Goal: Task Accomplishment & Management: Use online tool/utility

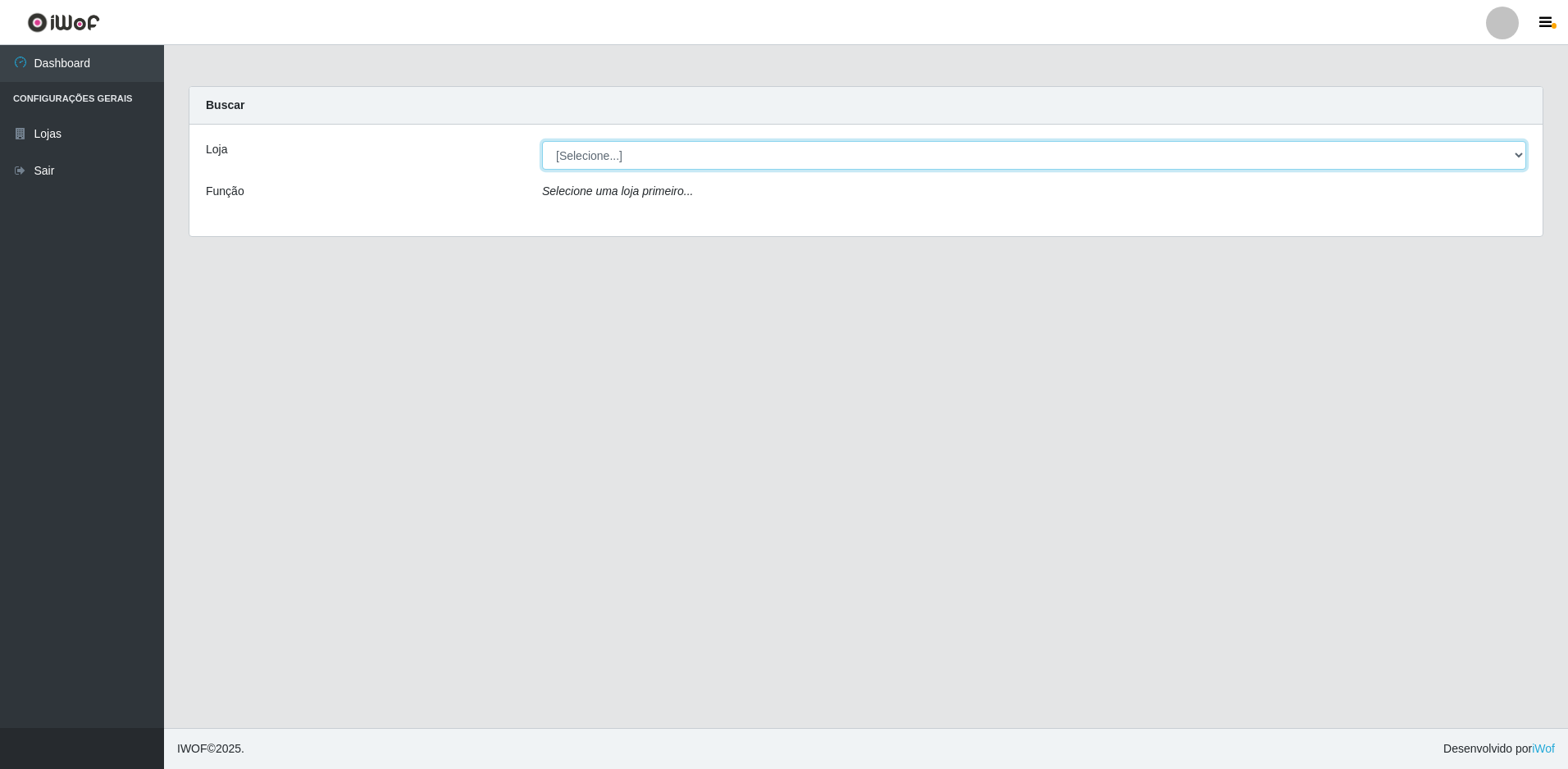
click at [619, 156] on select "[Selecione...] Extrabom - Loja 51 Gaivotas" at bounding box center [1034, 154] width 984 height 28
select select "469"
click at [542, 141] on select "[Selecione...] Extrabom - Loja 51 Gaivotas" at bounding box center [1034, 154] width 984 height 28
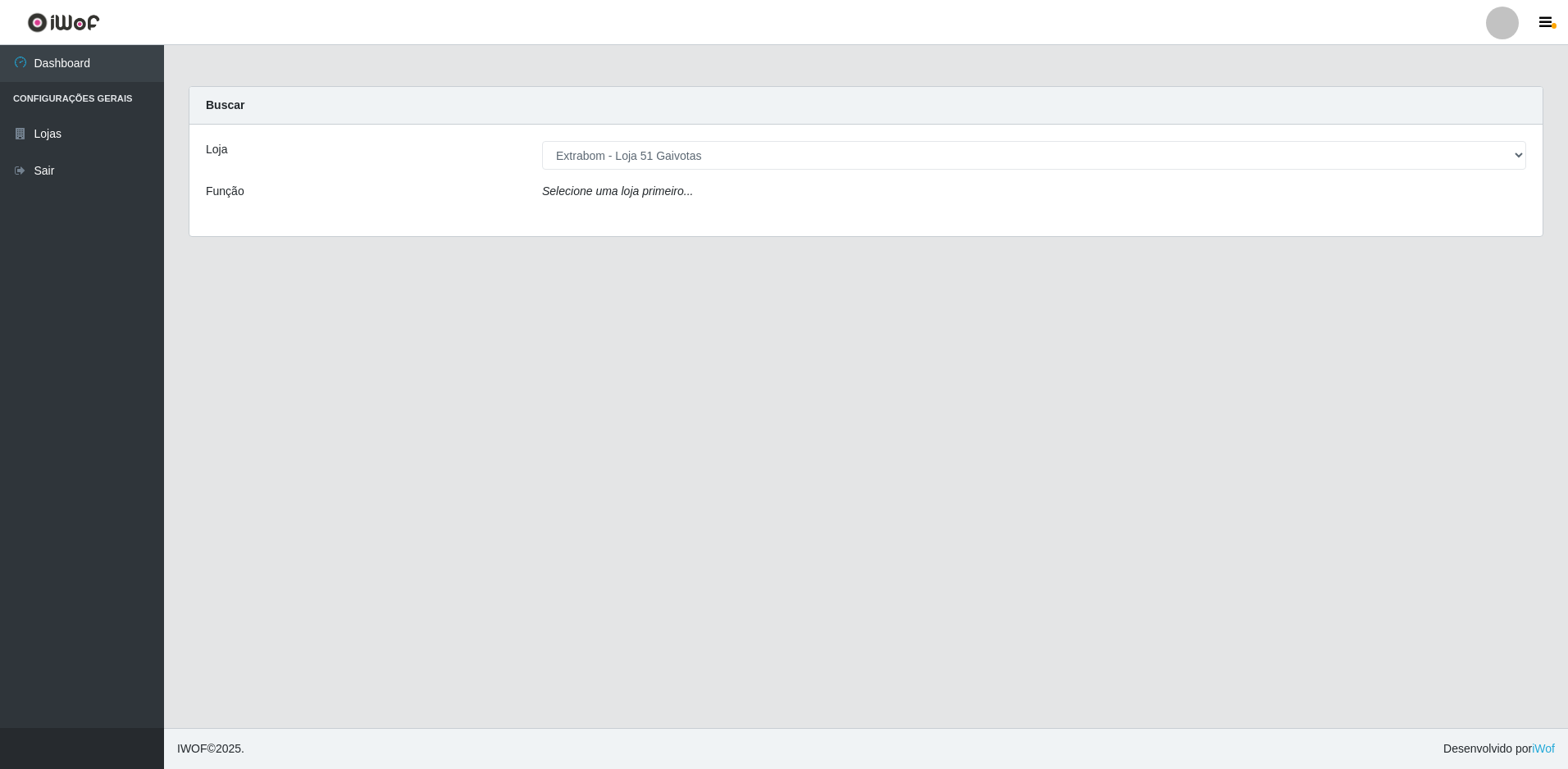
click at [666, 213] on div "Loja [Selecione...] Extrabom - Loja 51 Gaivotas Função Selecione uma loja prime…" at bounding box center [866, 180] width 1353 height 111
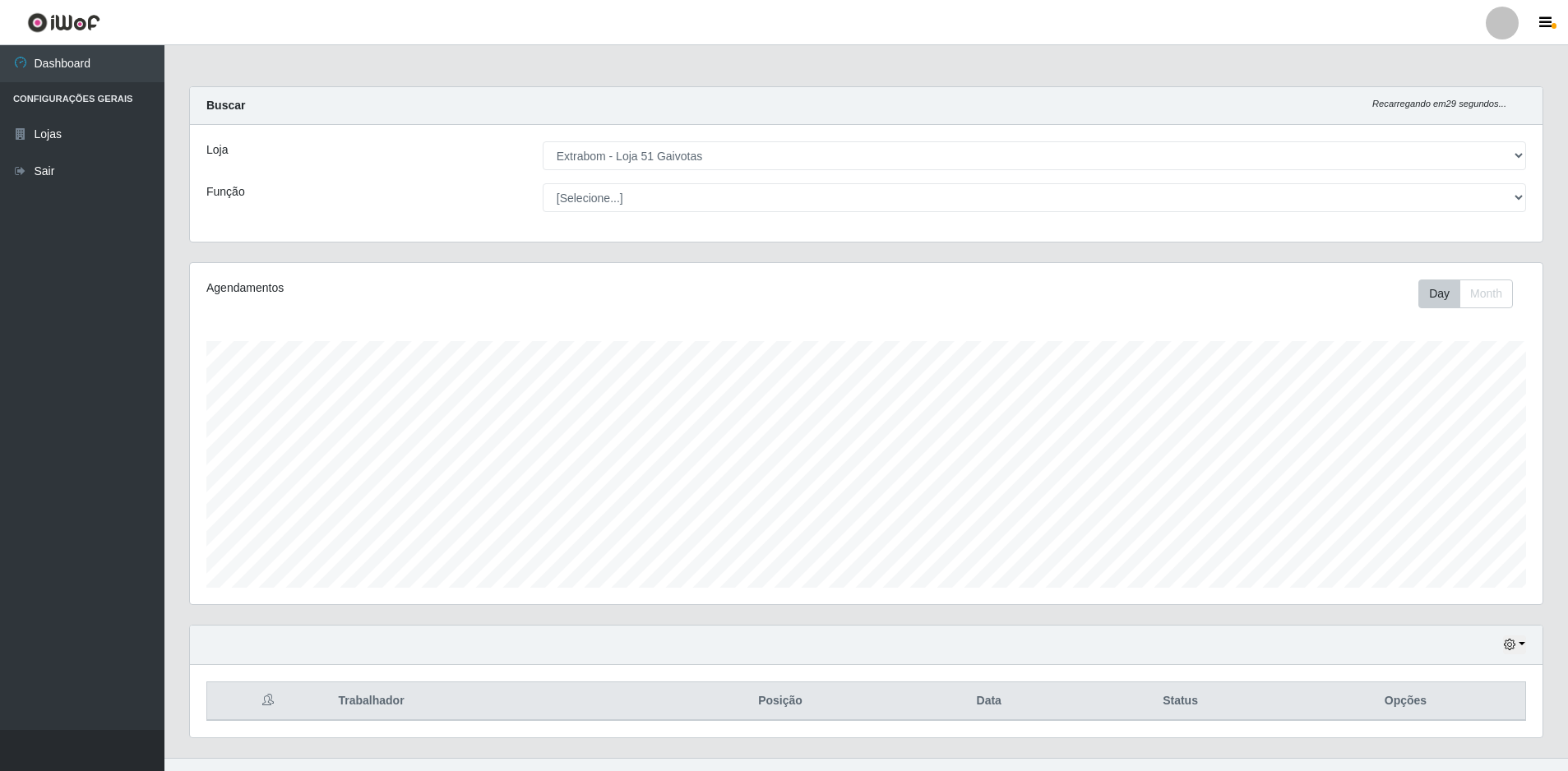
scroll to position [28, 0]
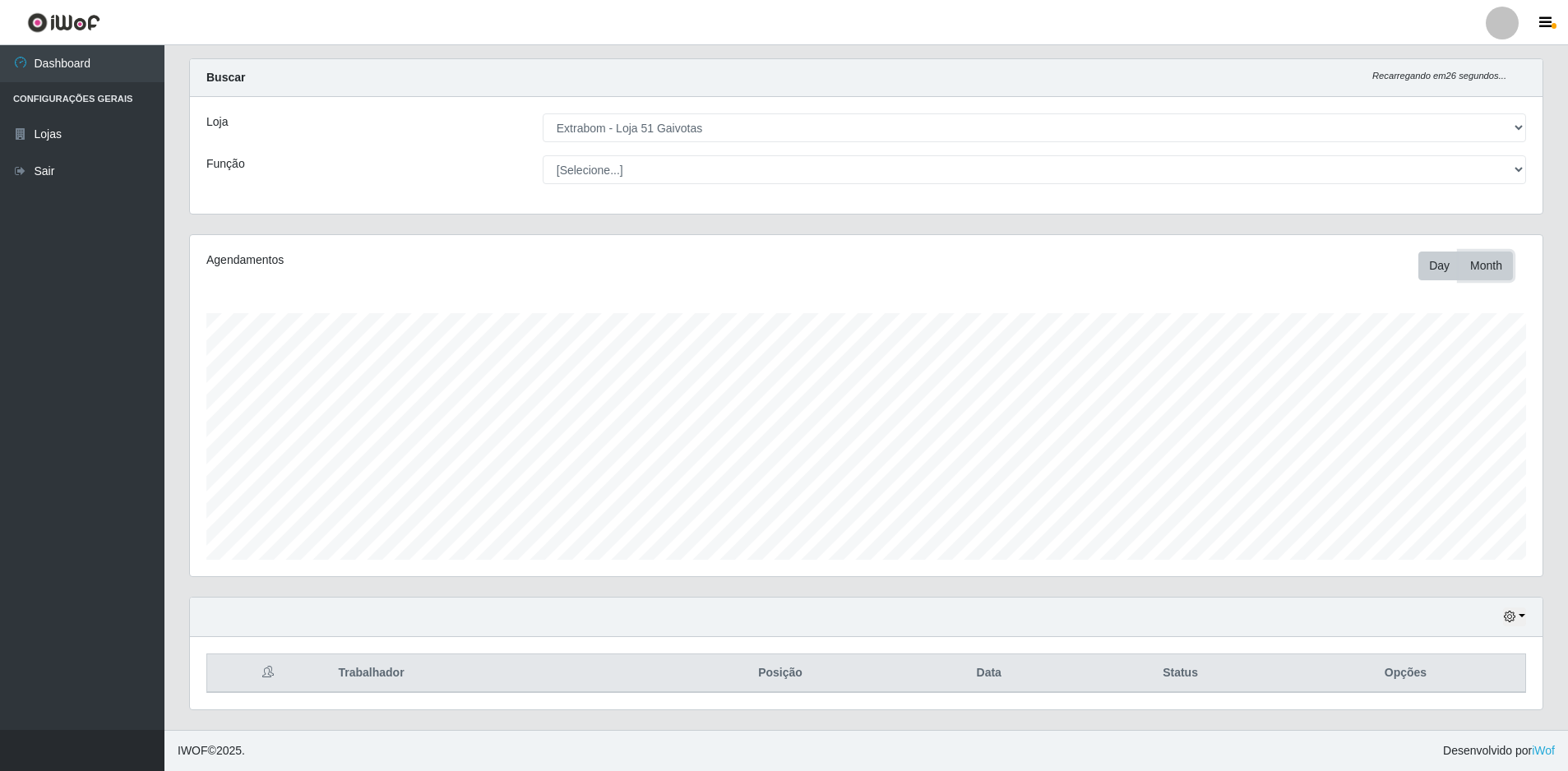
click at [1486, 273] on button "Month" at bounding box center [1487, 266] width 54 height 29
click at [1442, 262] on button "Day" at bounding box center [1439, 266] width 42 height 29
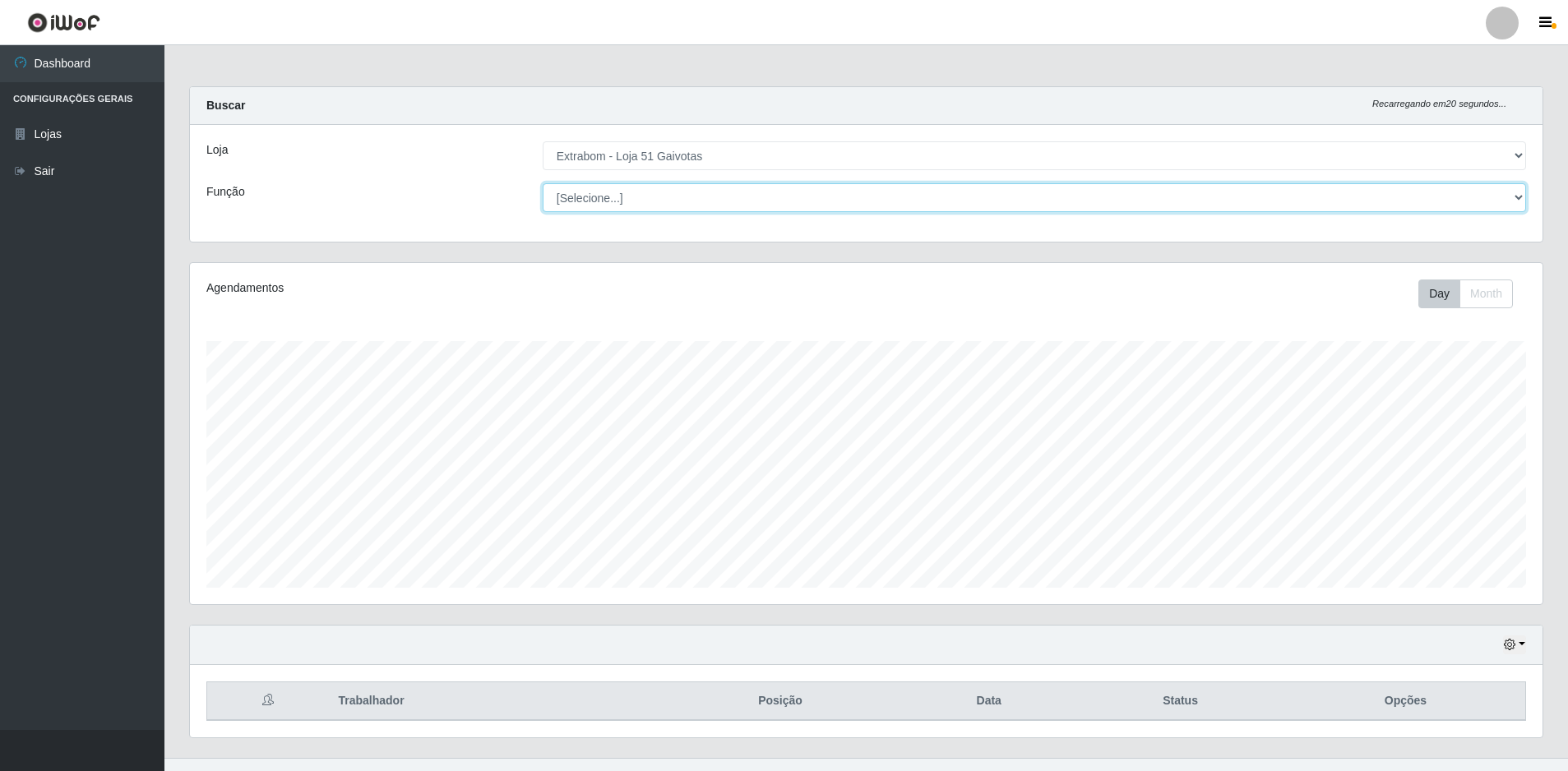
click at [1521, 195] on select "[Selecione...] Repositor Repositor + Repositor ++" at bounding box center [1034, 197] width 983 height 29
click at [1521, 647] on button "button" at bounding box center [1514, 646] width 23 height 19
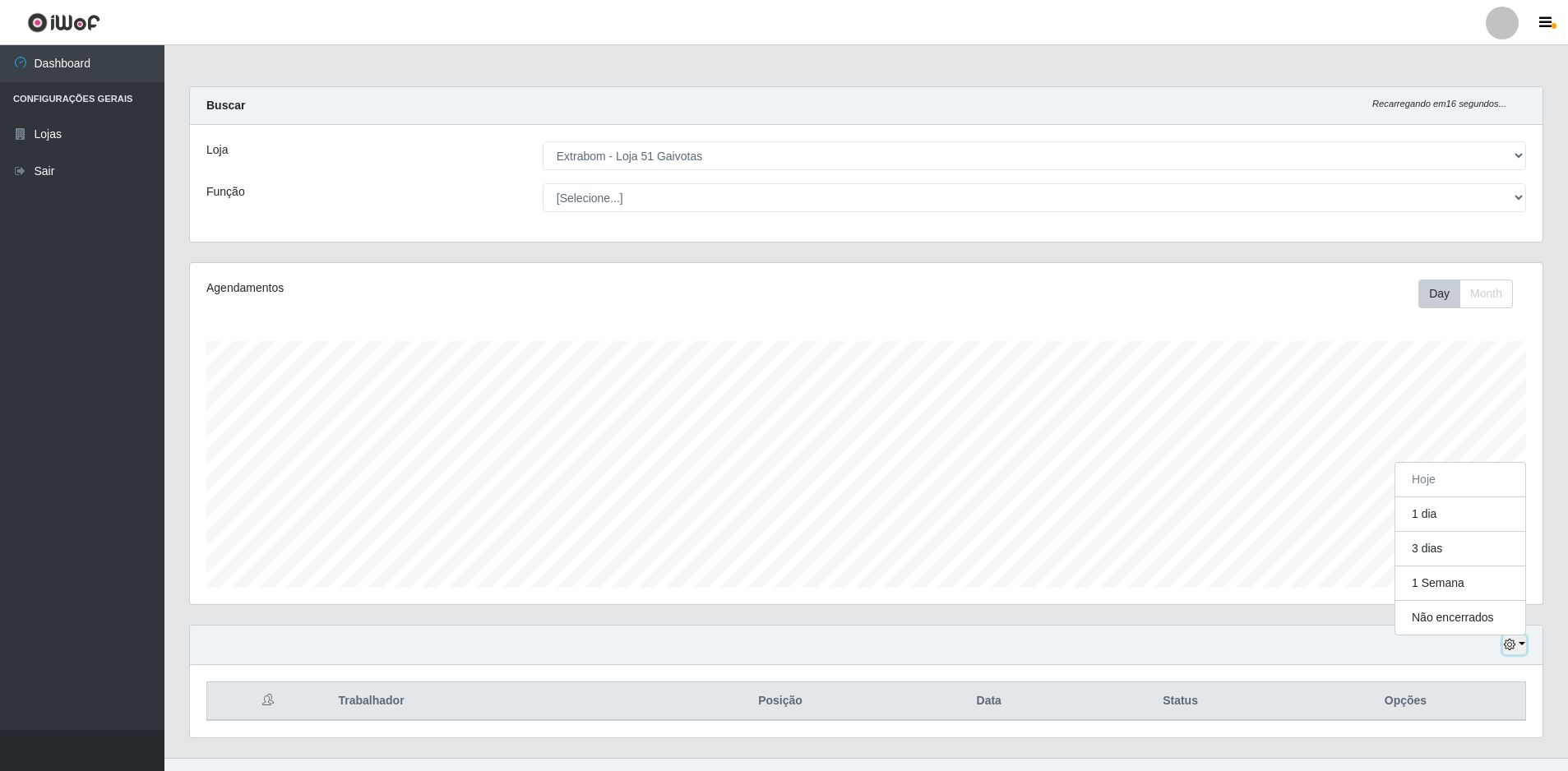
scroll to position [341, 1353]
click at [1426, 546] on button "3 dias" at bounding box center [1461, 549] width 130 height 35
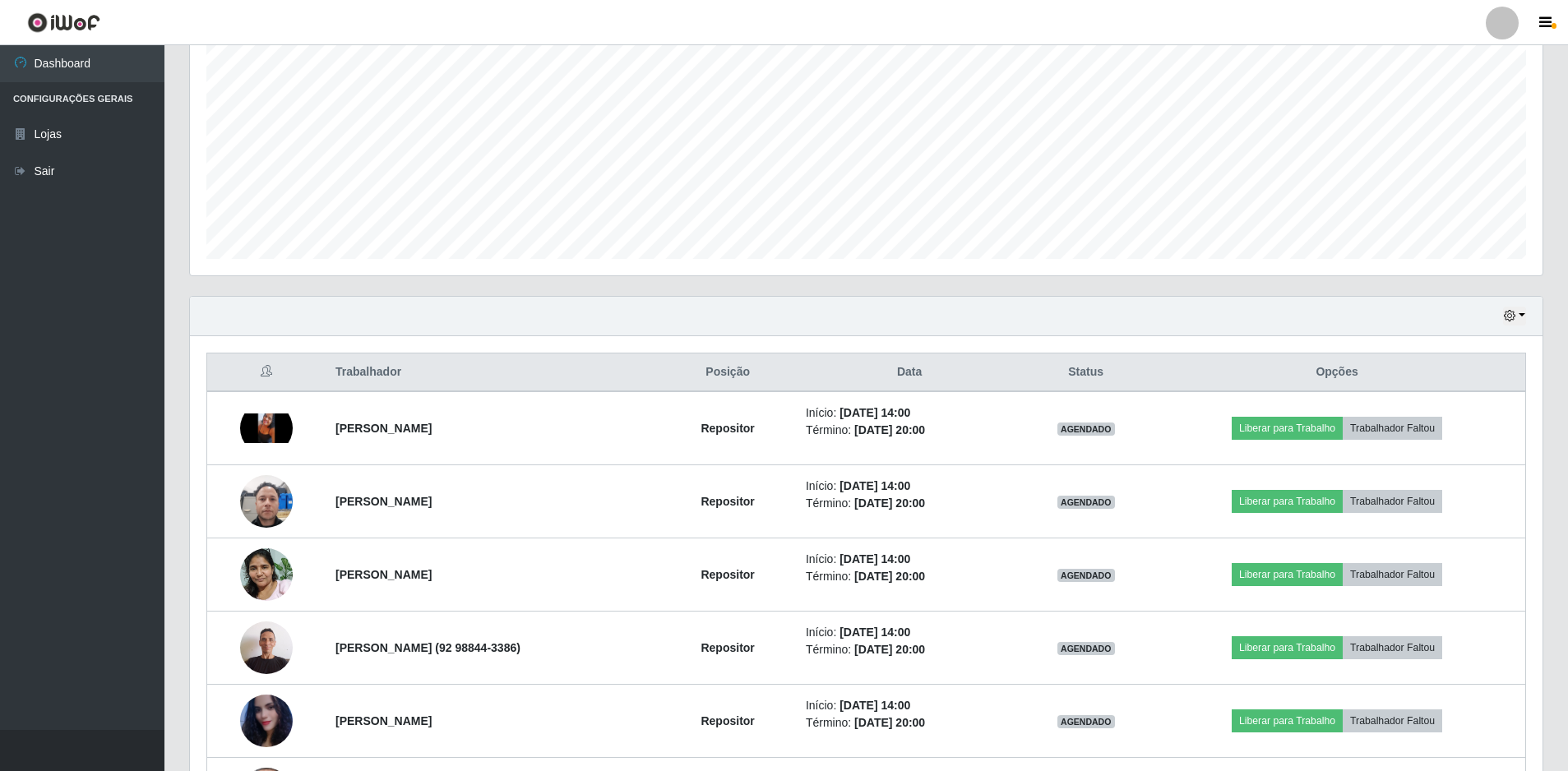
scroll to position [411, 0]
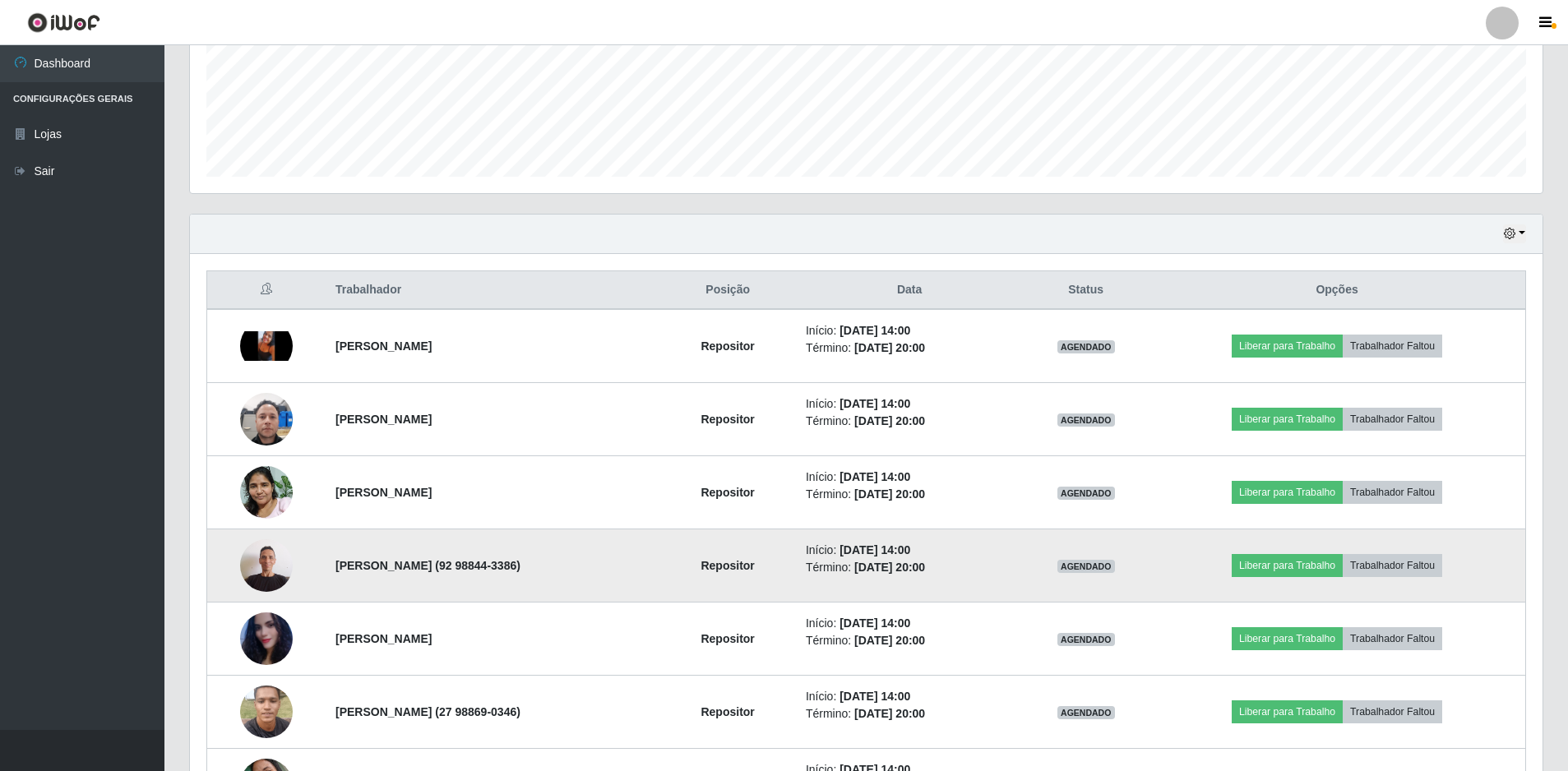
click at [271, 558] on img at bounding box center [266, 565] width 53 height 70
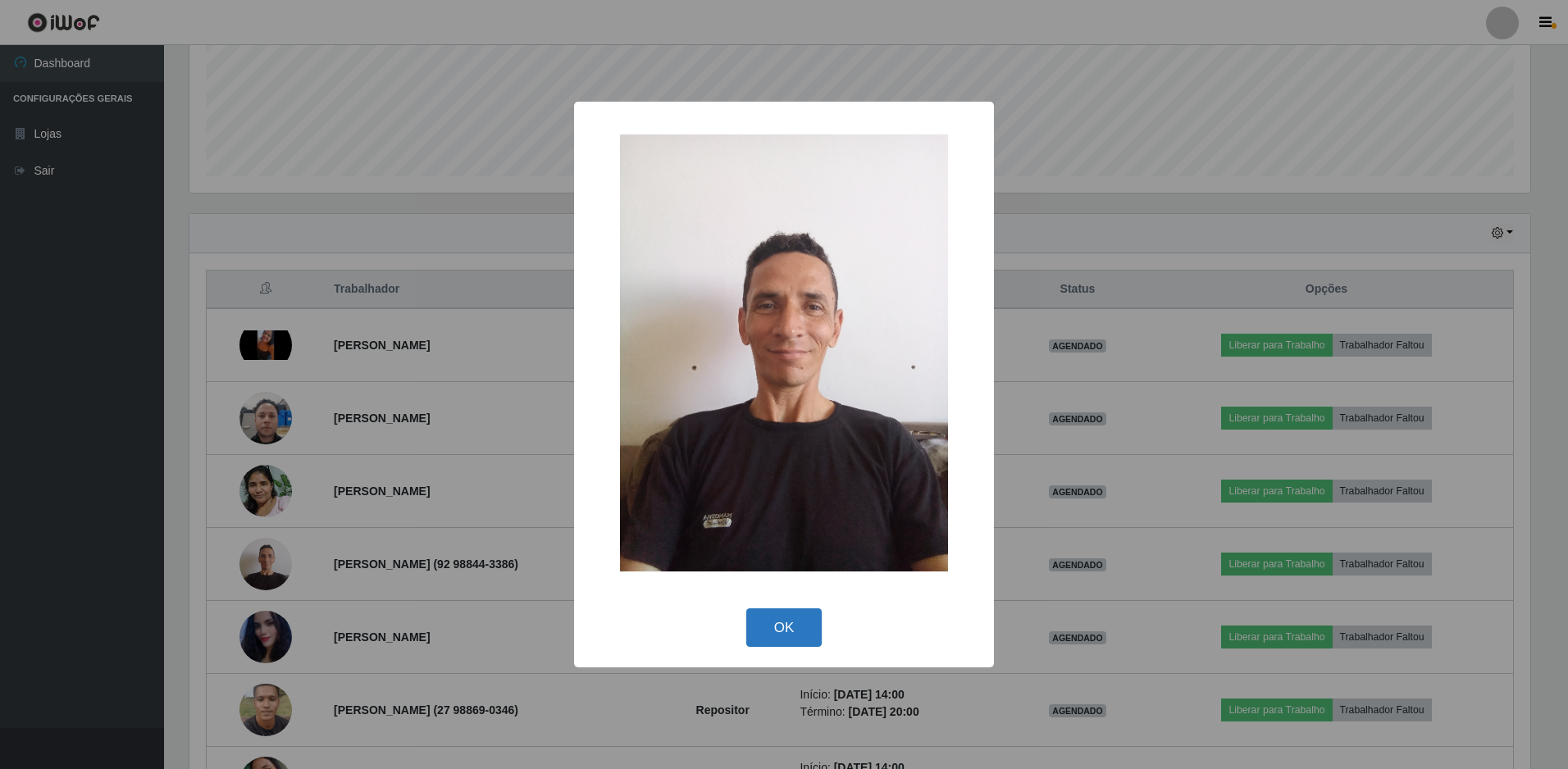
click at [782, 637] on button "OK" at bounding box center [784, 627] width 76 height 39
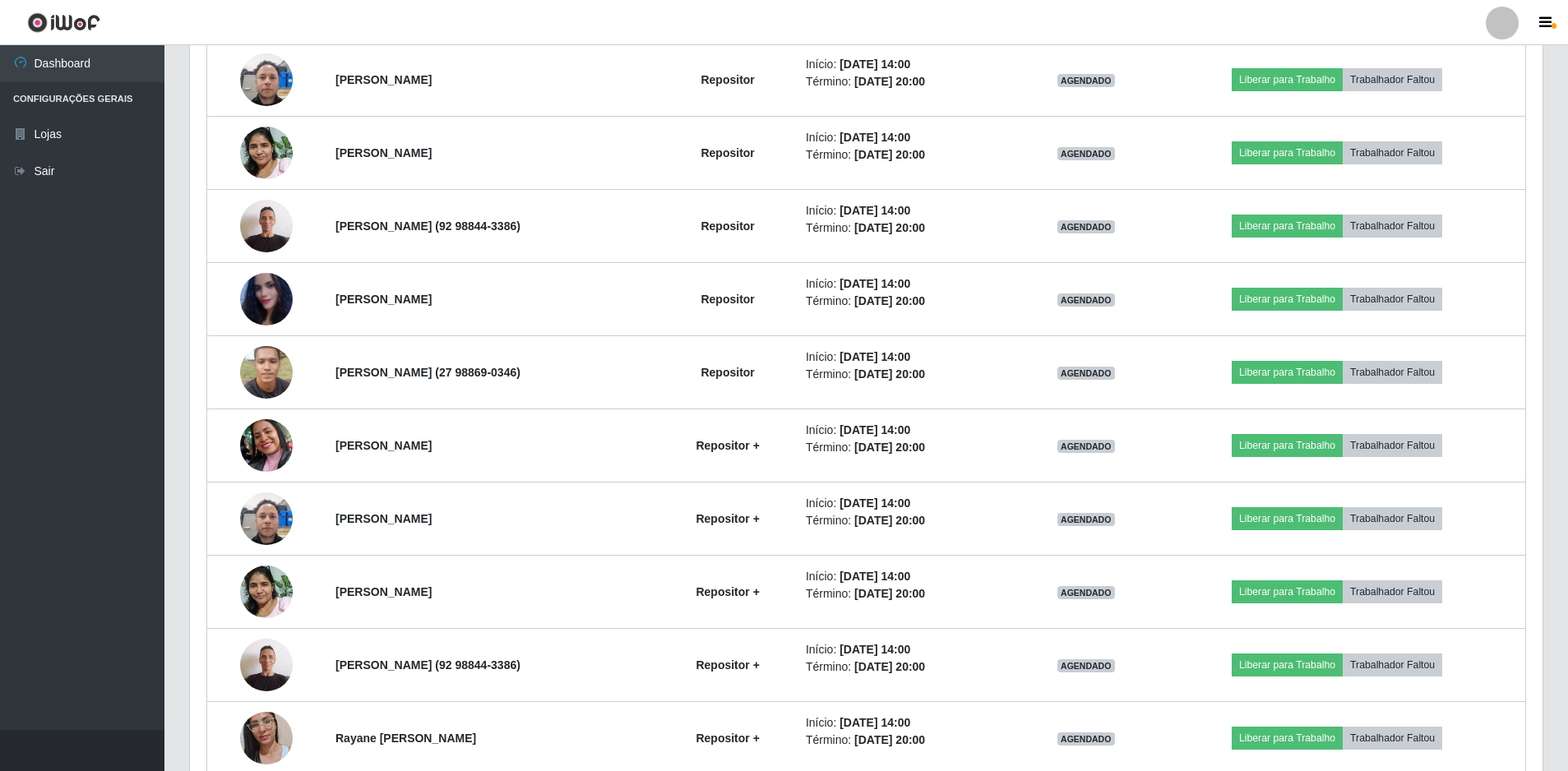
scroll to position [833, 0]
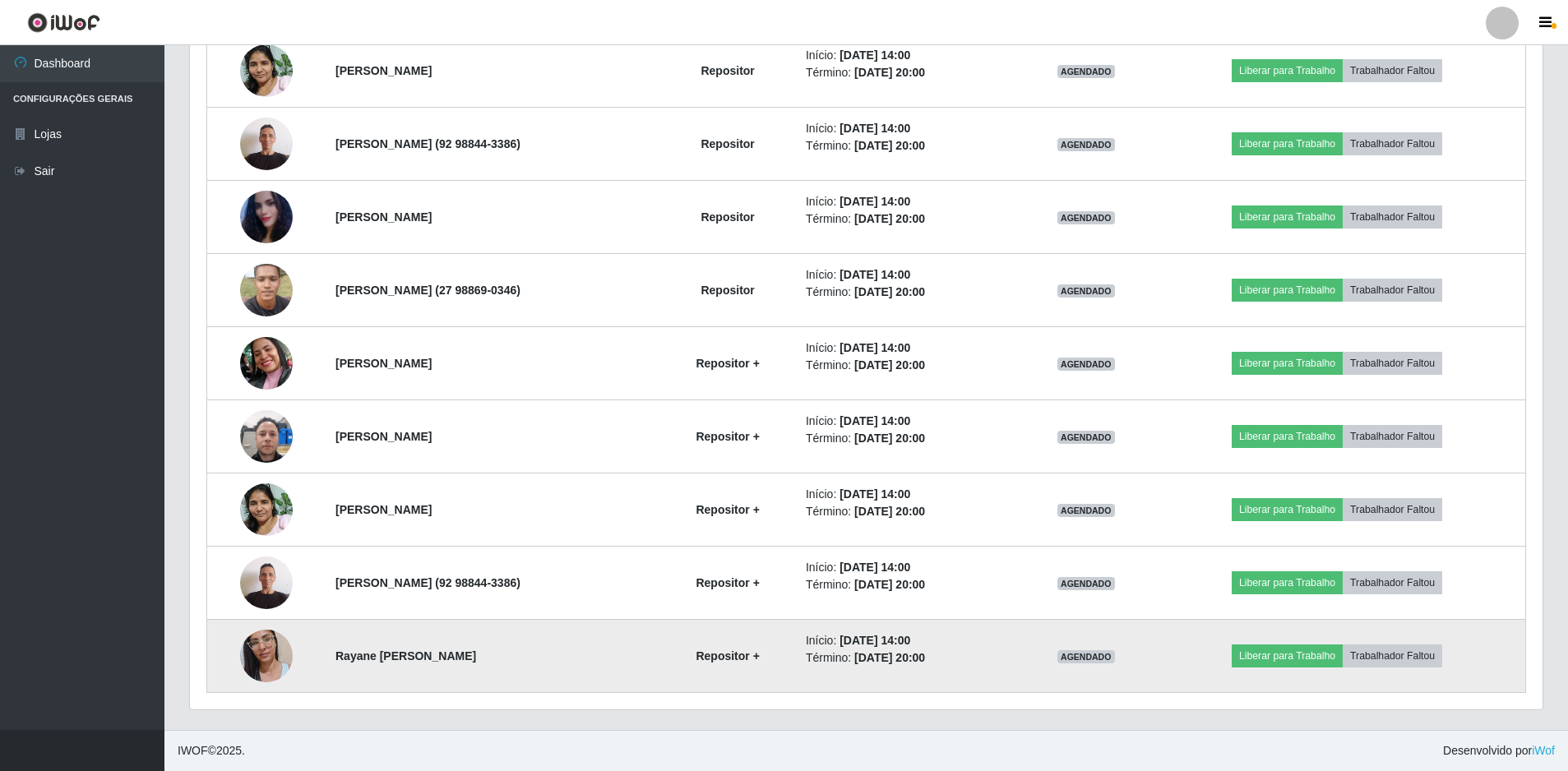
click at [260, 661] on img at bounding box center [266, 655] width 53 height 70
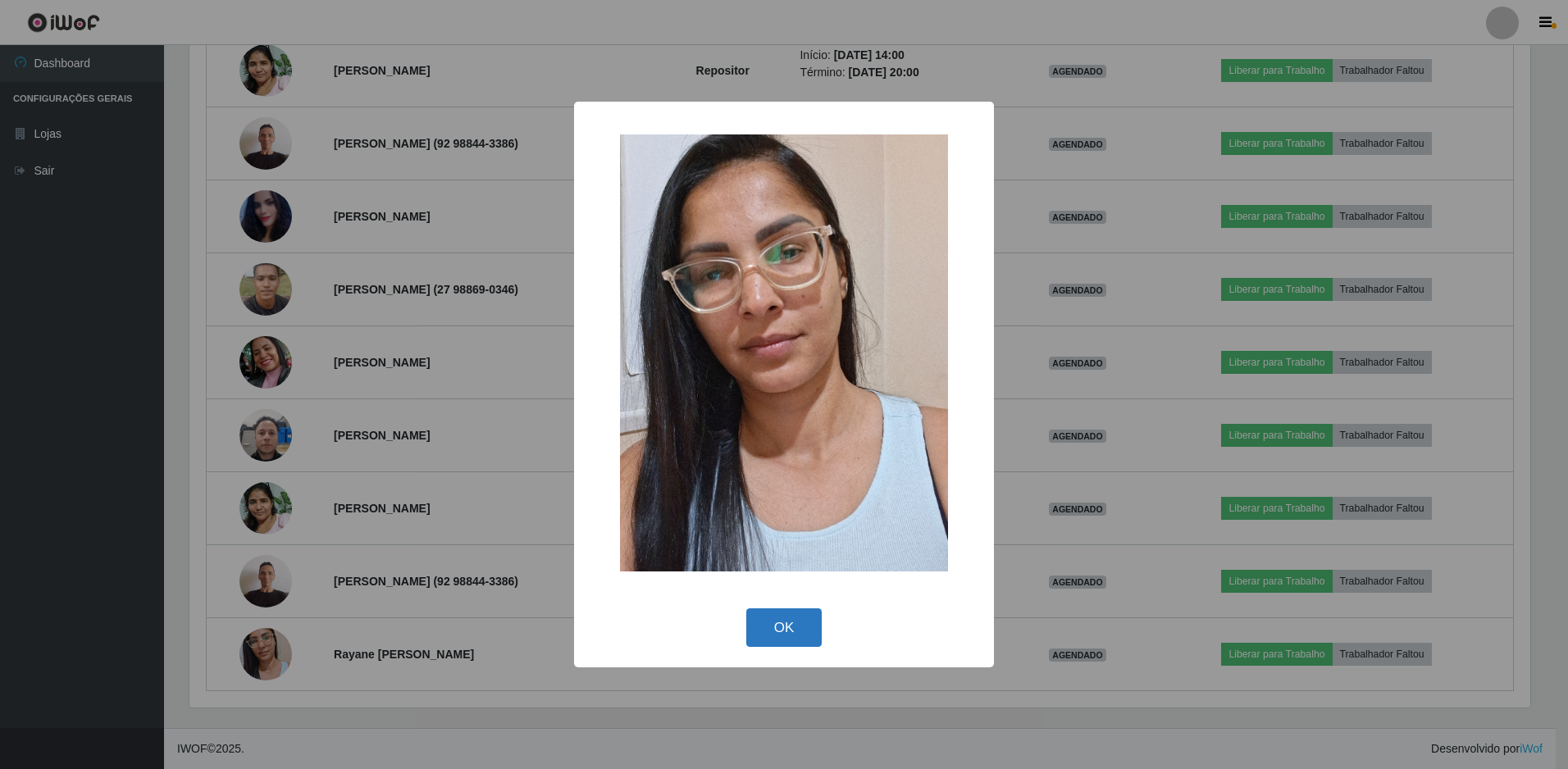
click at [820, 627] on button "OK" at bounding box center [784, 627] width 76 height 39
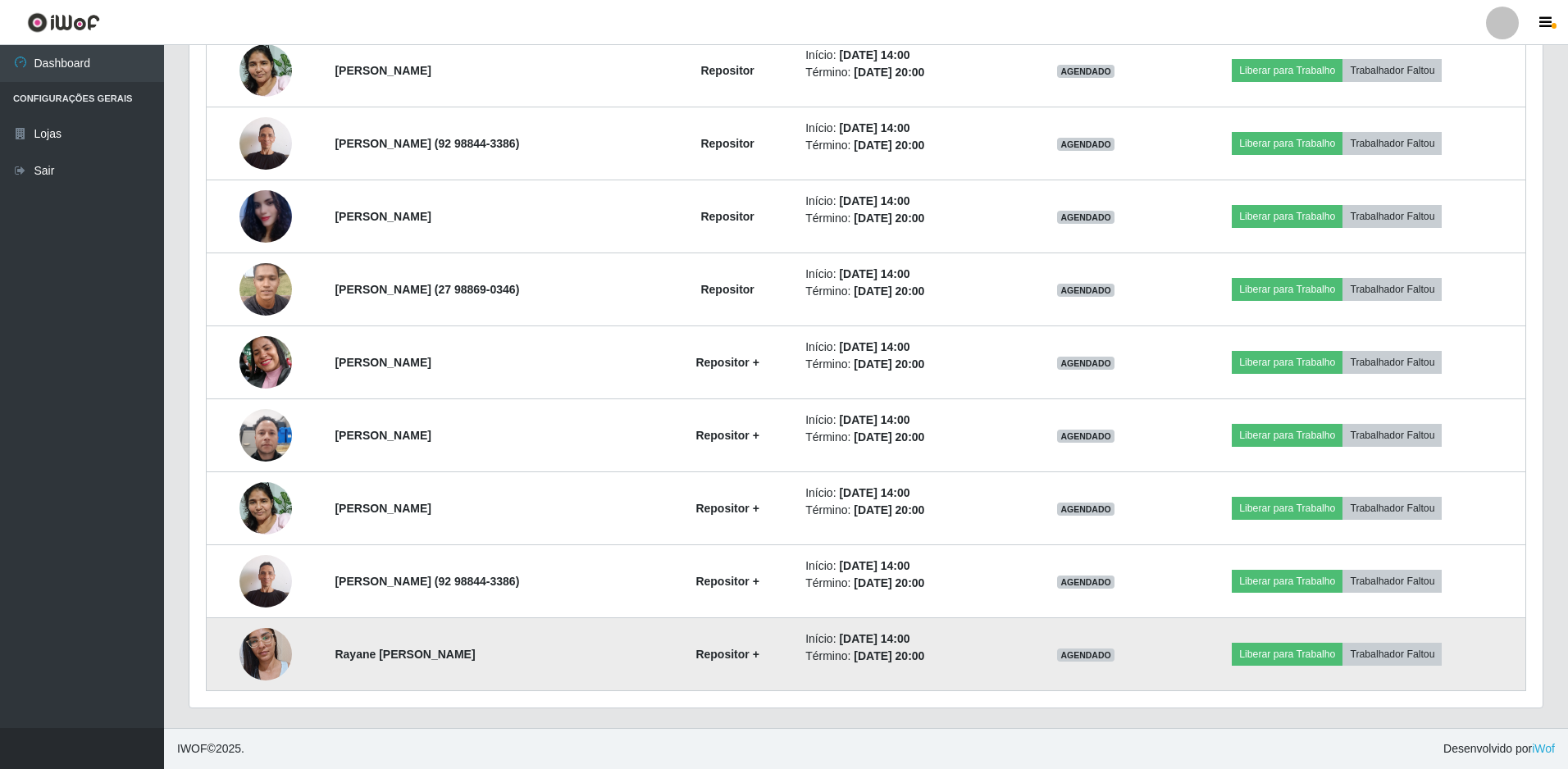
scroll to position [340, 1349]
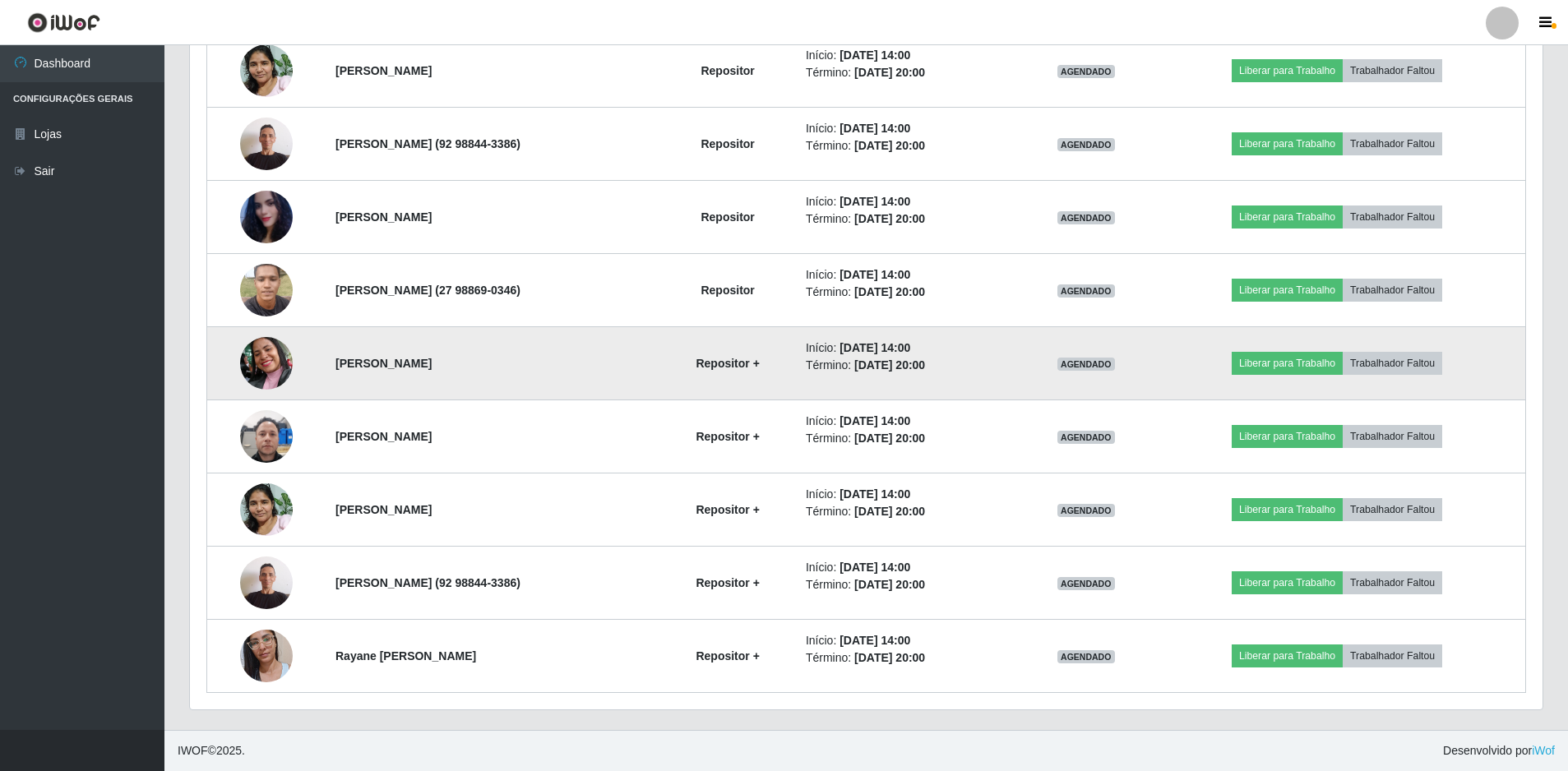
click at [256, 374] on img at bounding box center [266, 363] width 53 height 93
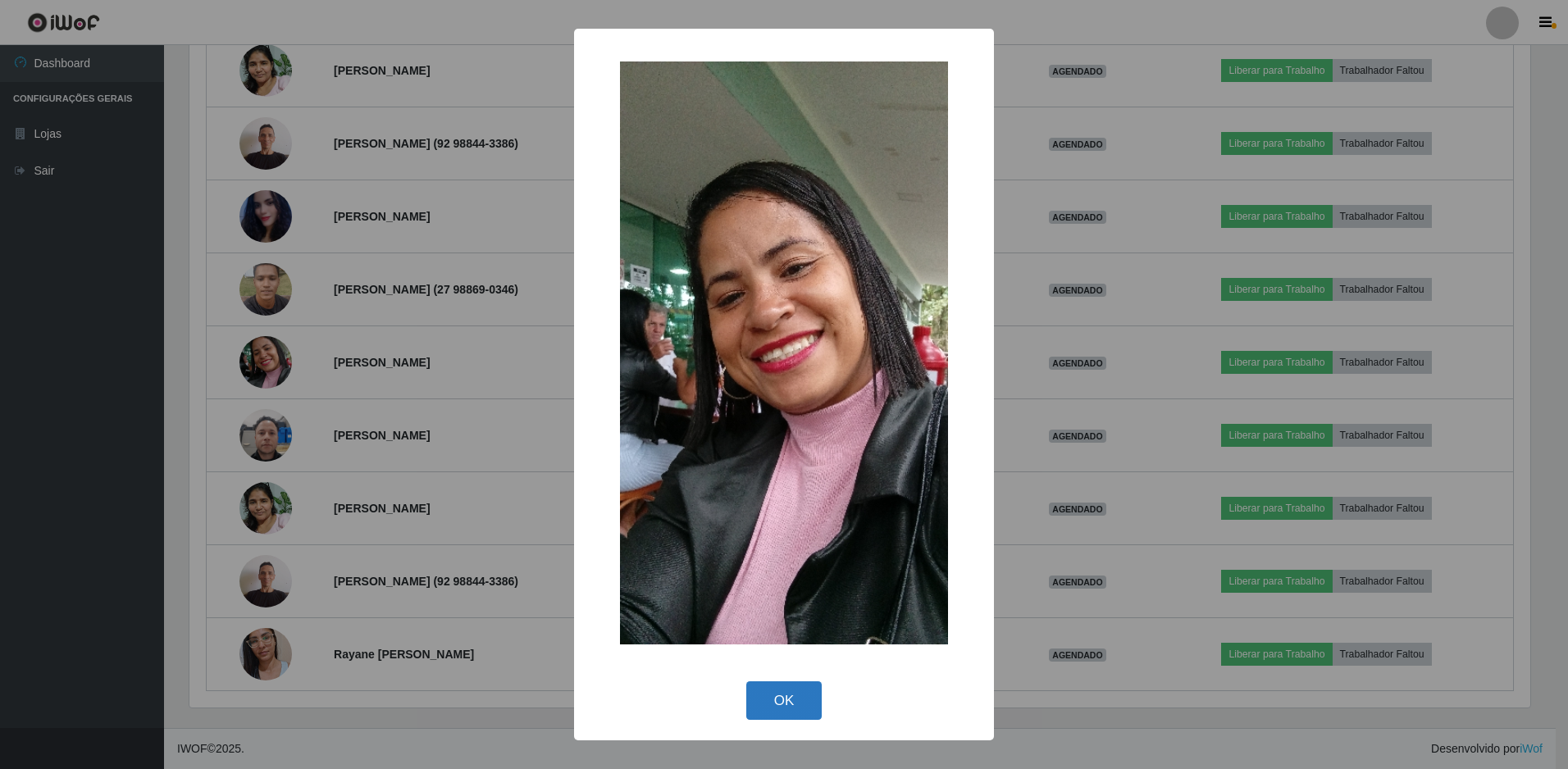
click at [767, 697] on button "OK" at bounding box center [784, 701] width 76 height 39
click at [767, 697] on div "× OK Cancel" at bounding box center [784, 384] width 1568 height 769
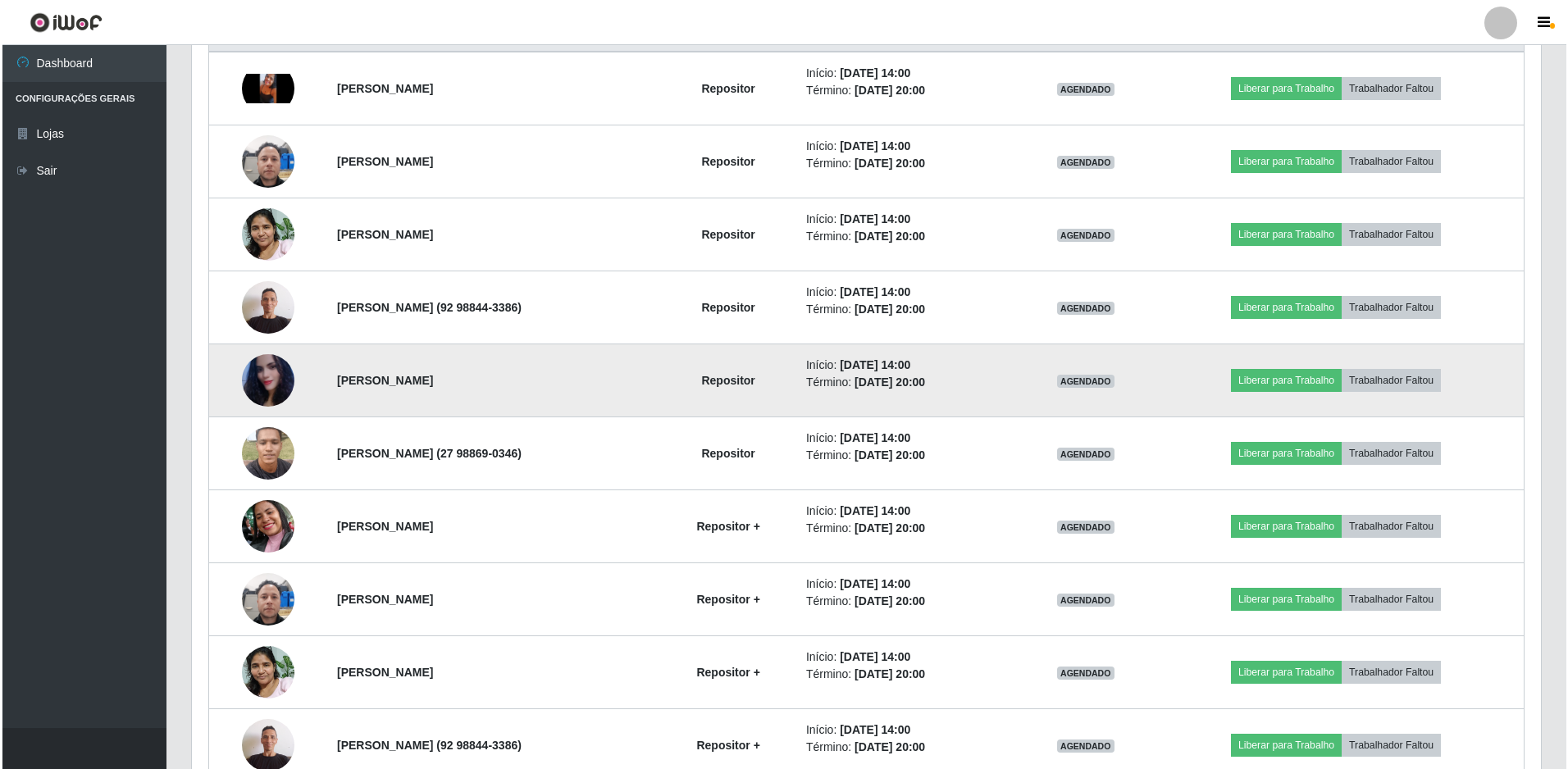
scroll to position [503, 0]
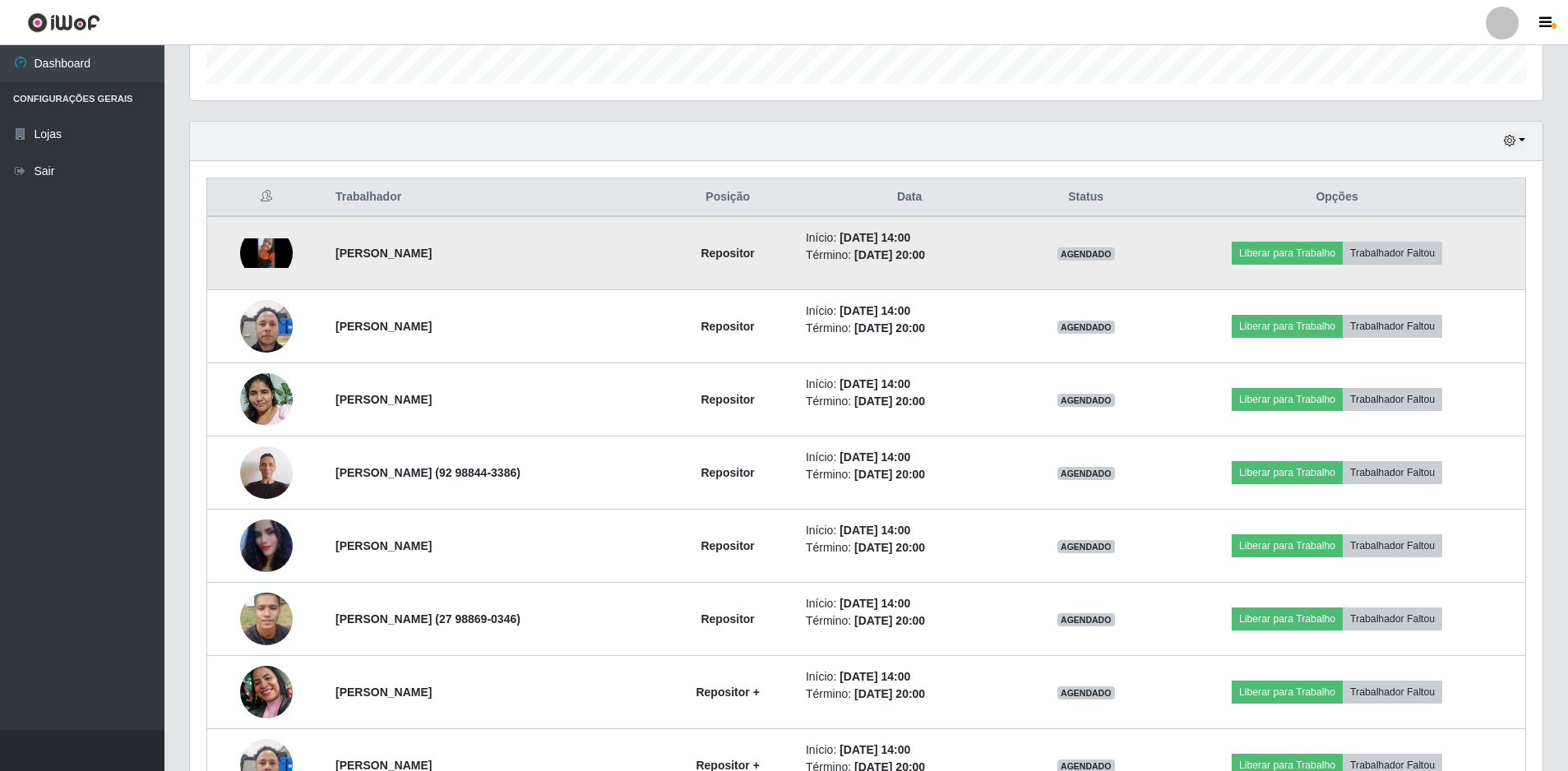
click at [252, 257] on img at bounding box center [266, 254] width 53 height 29
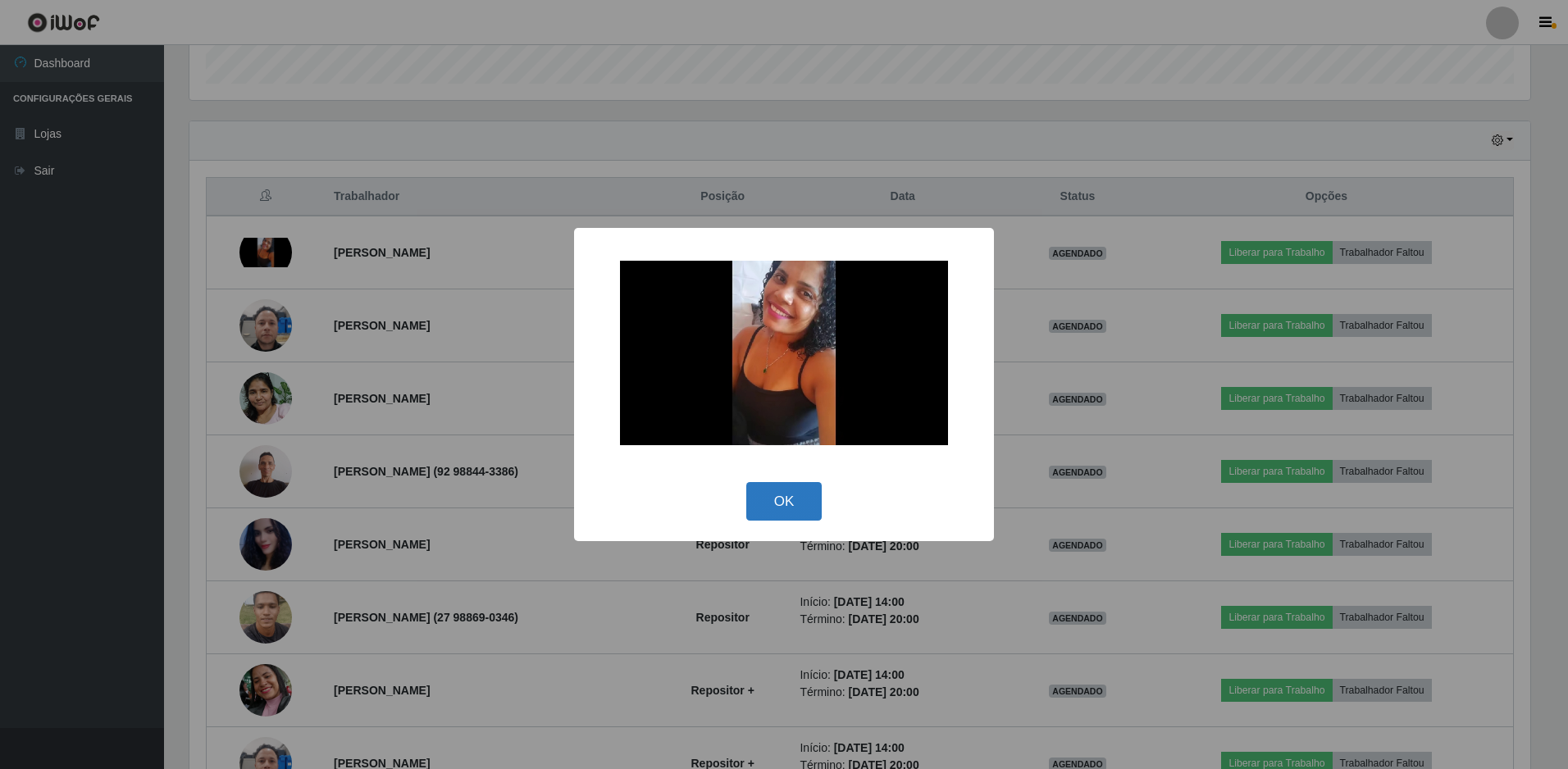
click at [773, 502] on button "OK" at bounding box center [784, 501] width 76 height 39
click at [773, 502] on div "OK Cancel" at bounding box center [784, 501] width 387 height 47
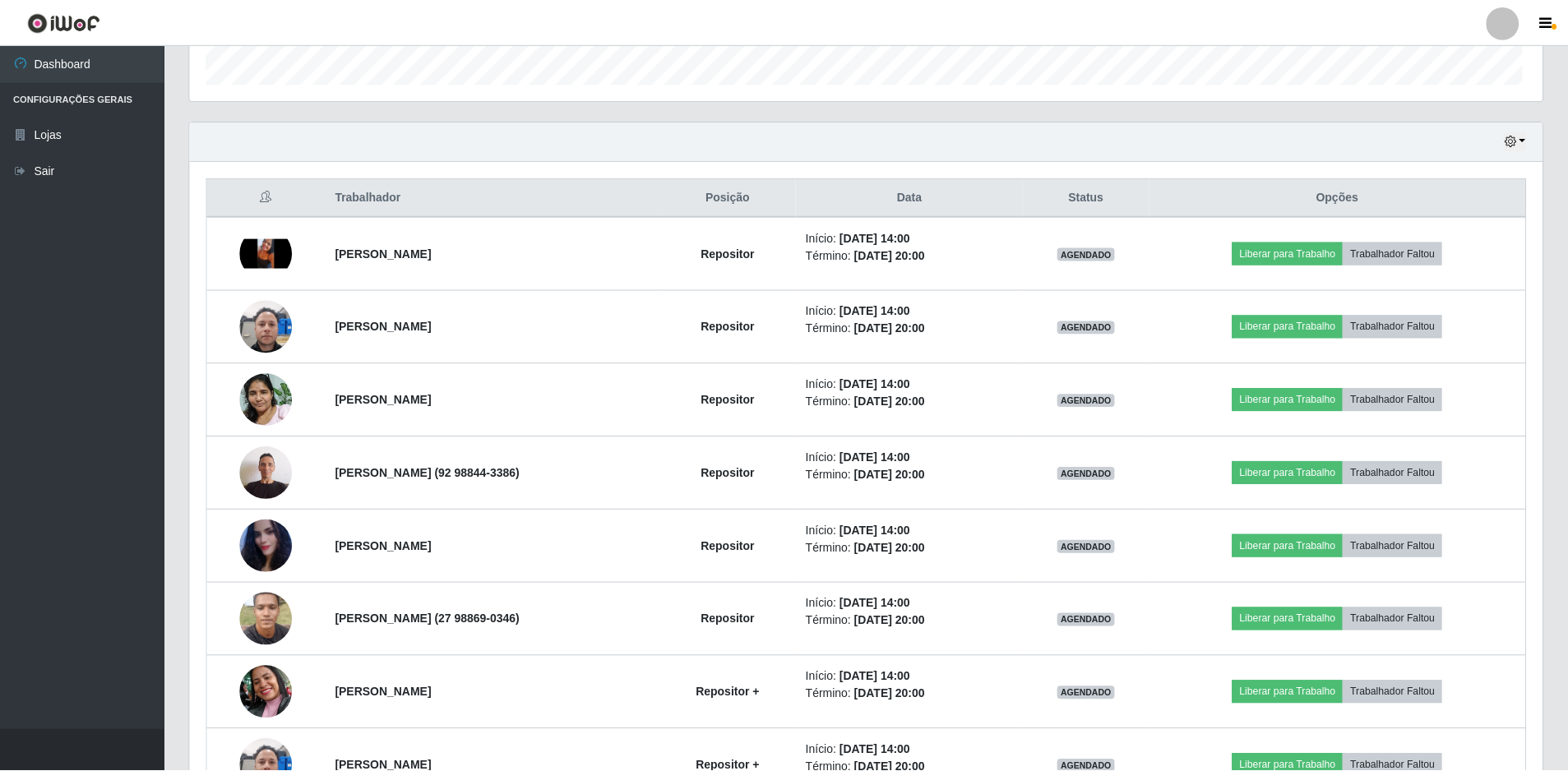
scroll to position [341, 1353]
